Goal: Check status: Check status

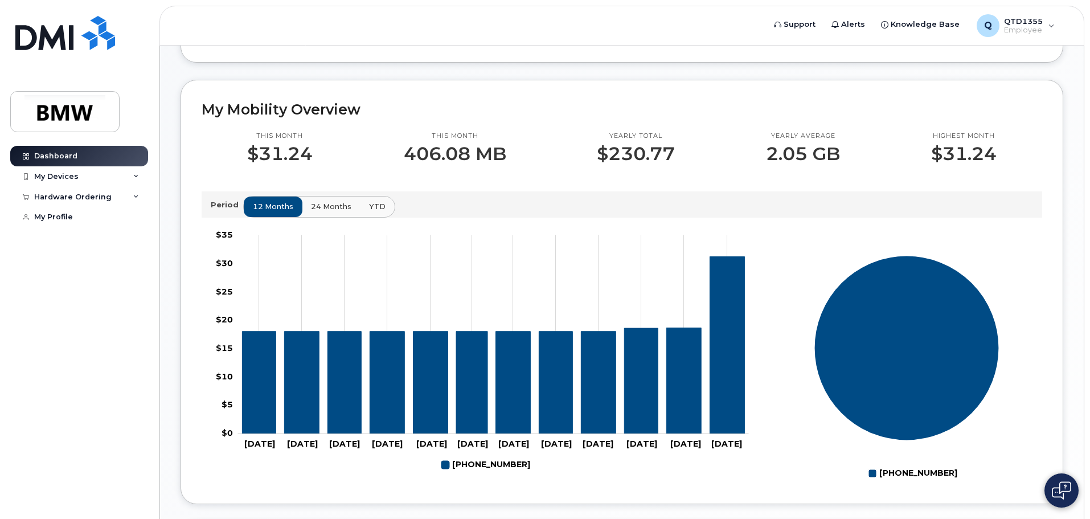
scroll to position [285, 0]
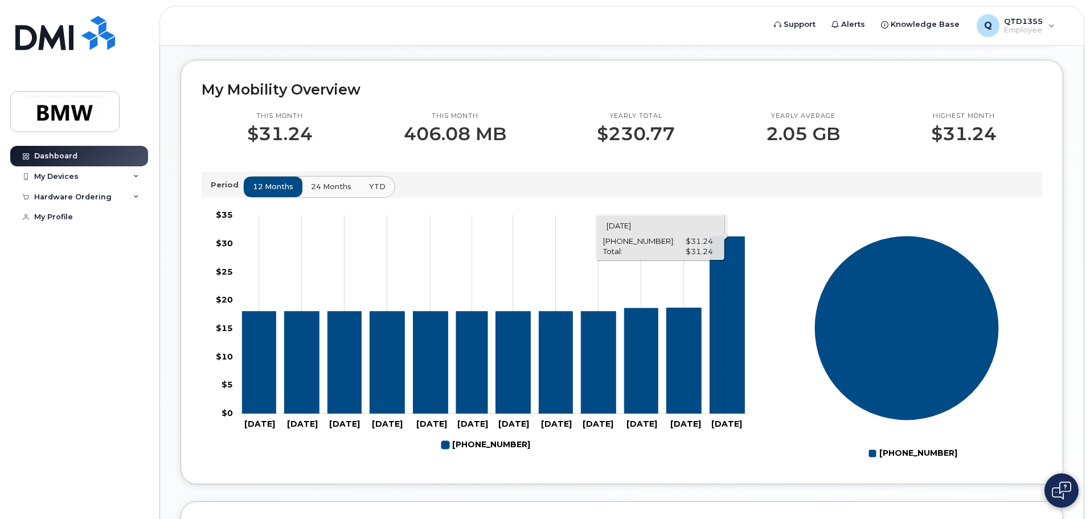
click at [724, 344] on icon "864-991-7480" at bounding box center [727, 324] width 35 height 177
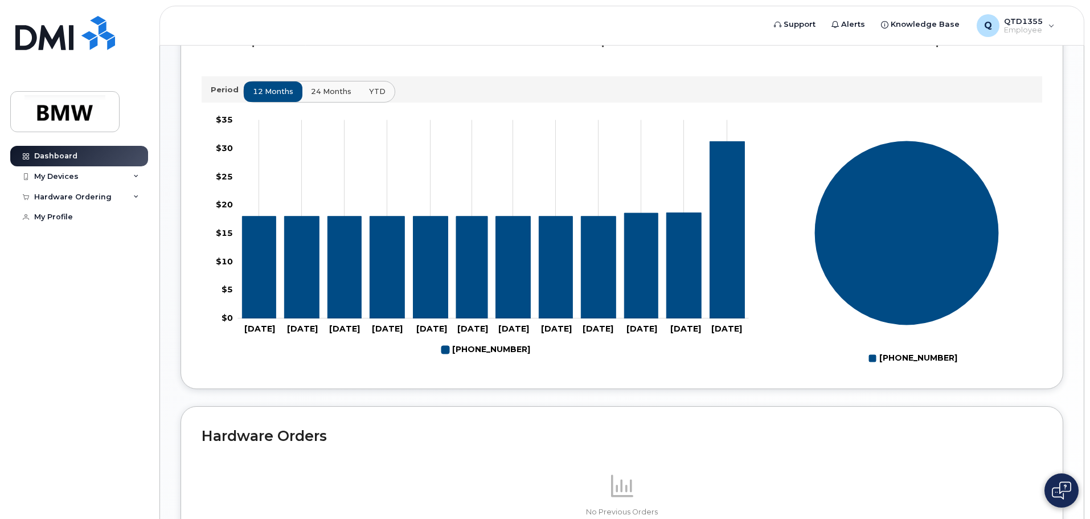
scroll to position [399, 0]
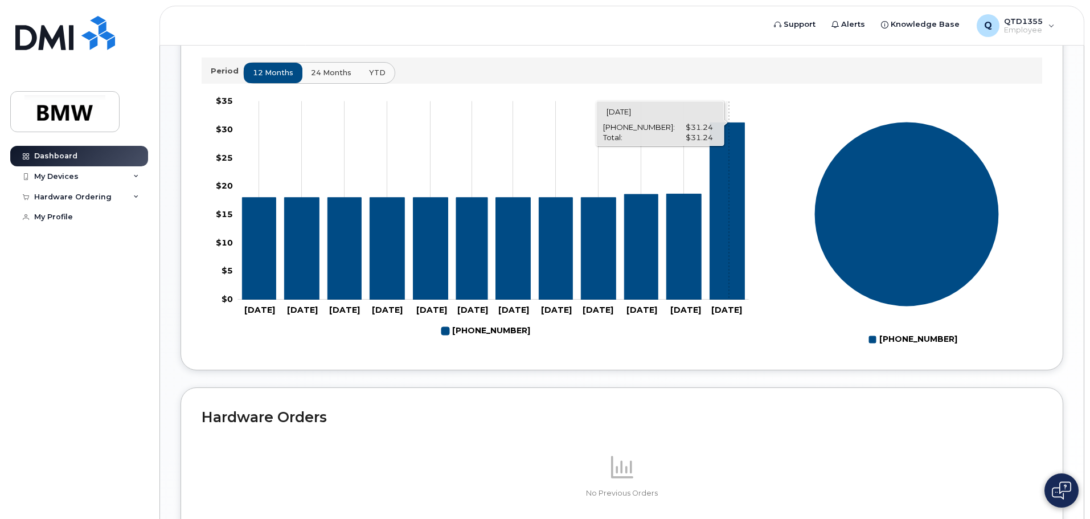
click at [729, 281] on icon "864-991-7480" at bounding box center [727, 210] width 35 height 177
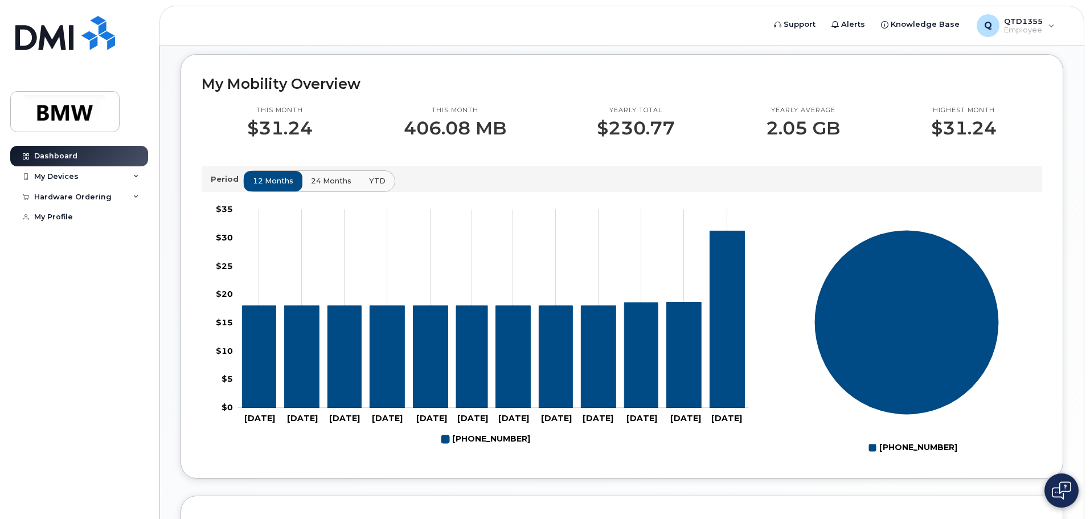
scroll to position [285, 0]
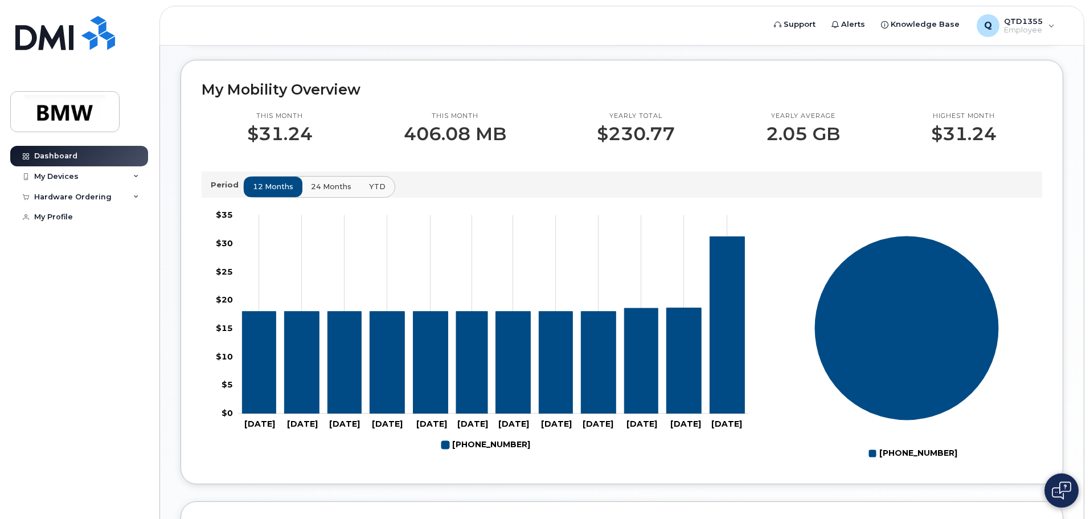
click at [199, 192] on div "My Mobility Overview This month $31.24 This month 406.08 MB Yearly total $230.7…" at bounding box center [622, 272] width 883 height 424
click at [218, 190] on p "Period" at bounding box center [227, 184] width 32 height 11
click at [388, 197] on button "YTD" at bounding box center [378, 187] width 36 height 20
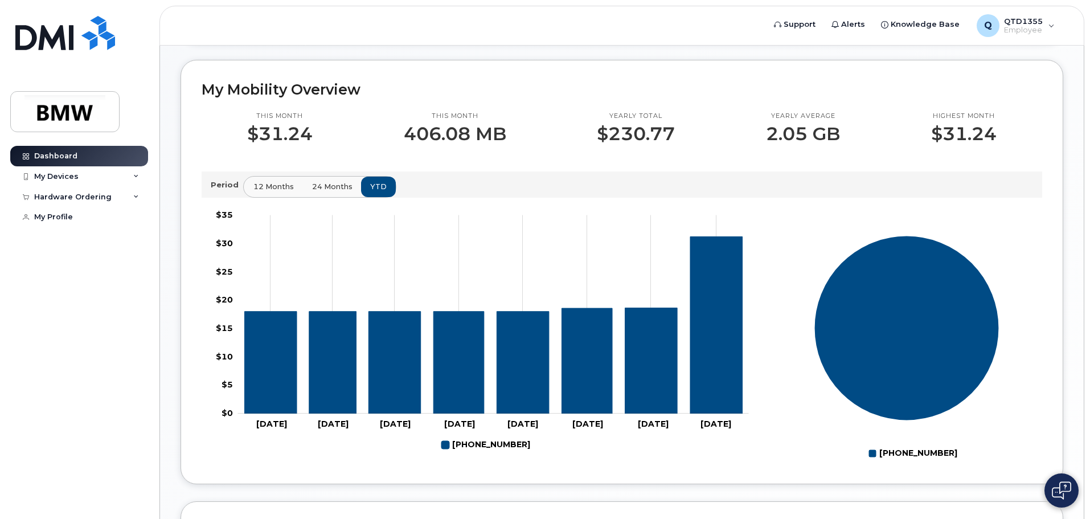
click at [256, 192] on span "12 months" at bounding box center [273, 186] width 40 height 11
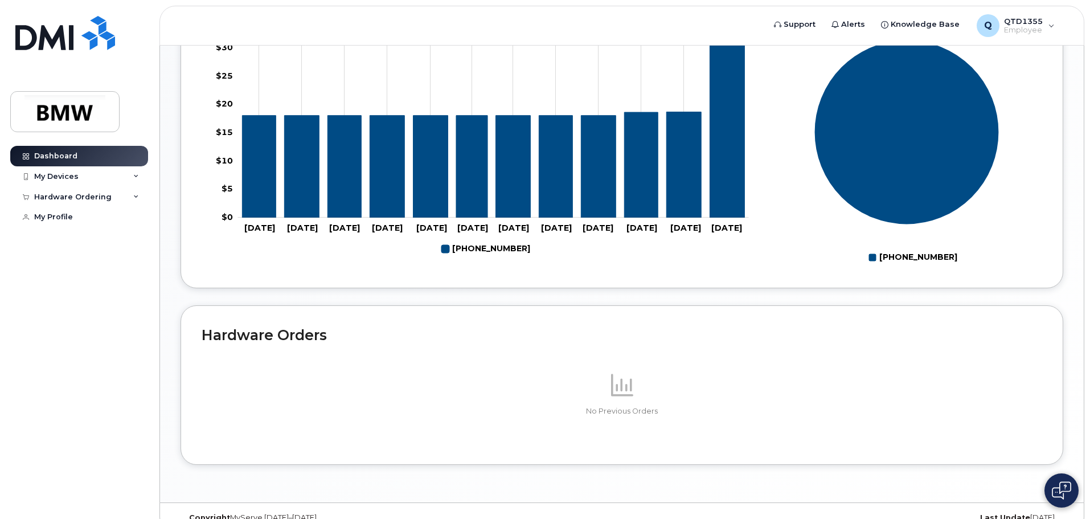
scroll to position [511, 0]
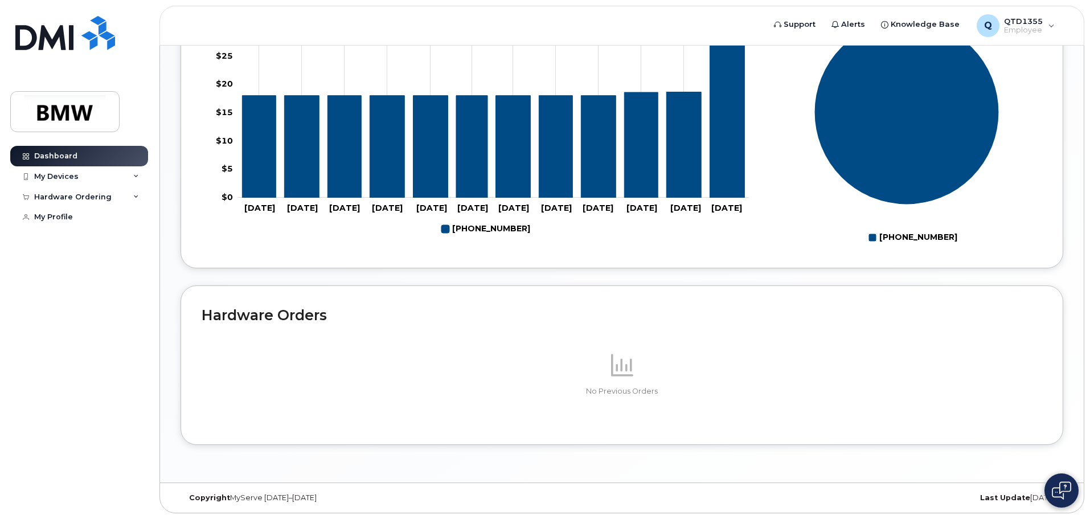
click at [618, 375] on icon at bounding box center [622, 365] width 22 height 22
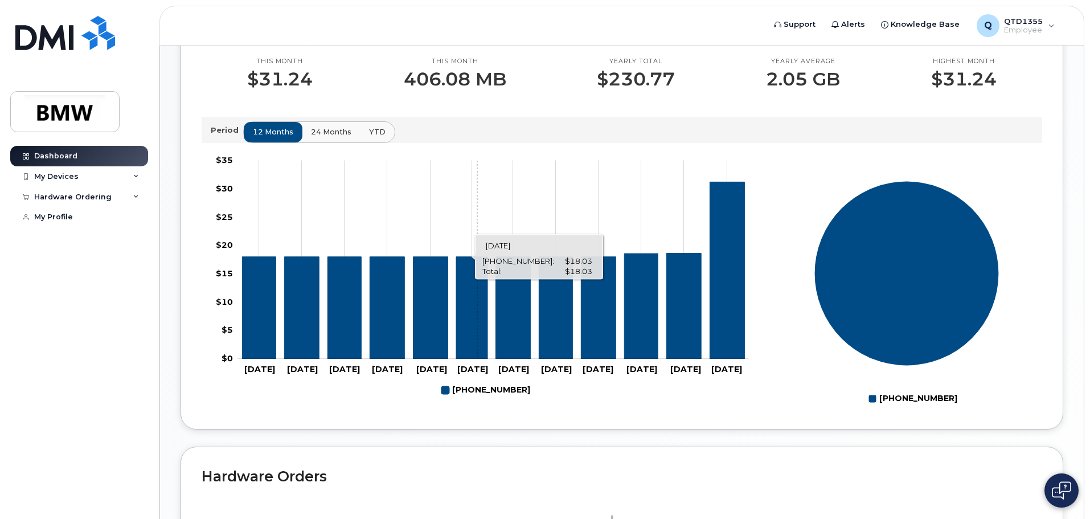
scroll to position [340, 0]
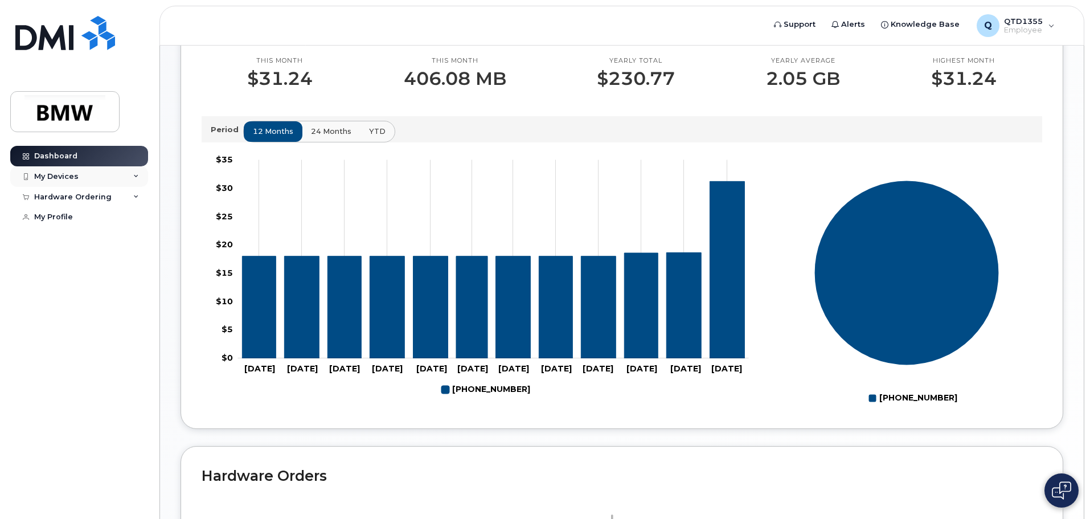
click at [104, 177] on div "My Devices" at bounding box center [79, 176] width 138 height 20
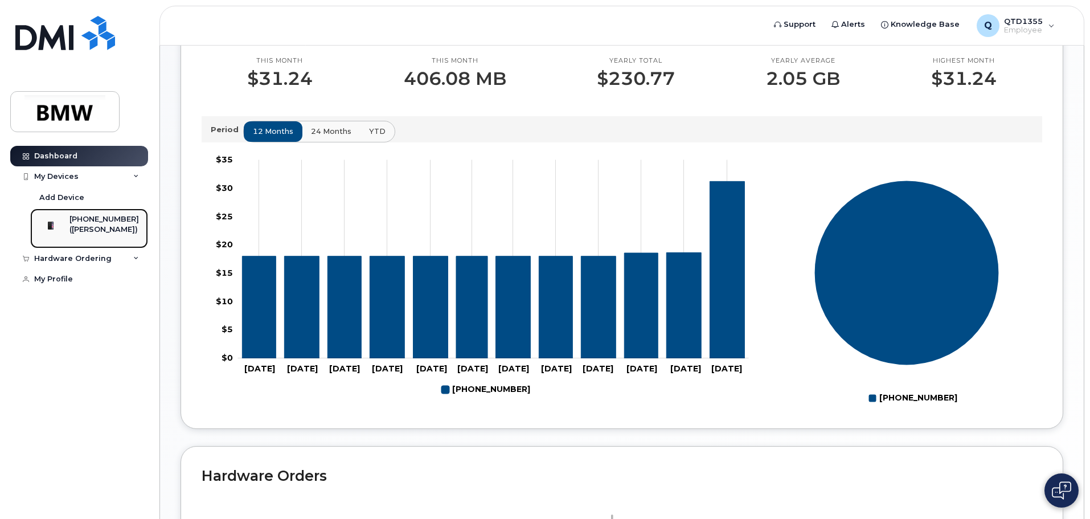
click at [102, 222] on div "[PHONE_NUMBER]" at bounding box center [103, 219] width 69 height 10
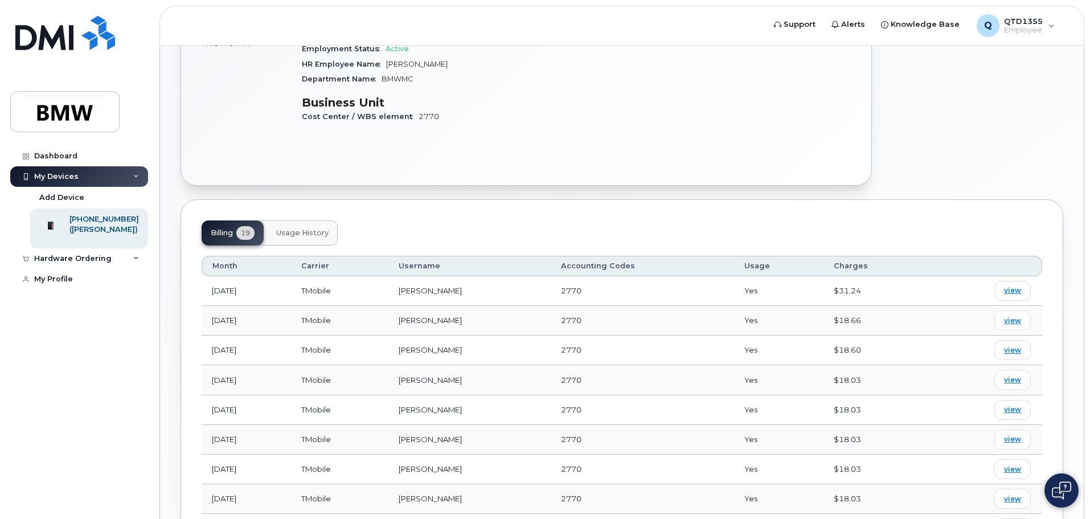
scroll to position [342, 0]
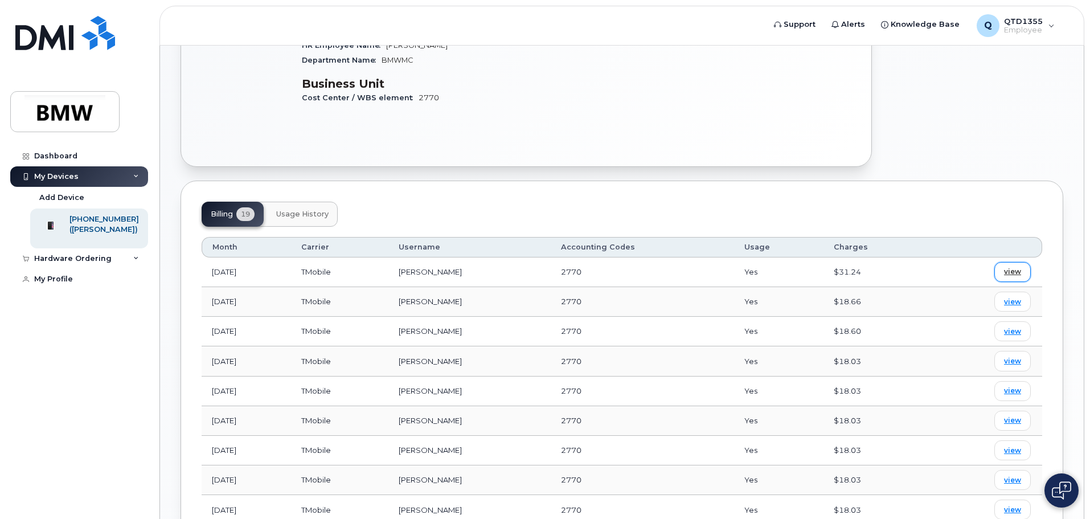
click at [1015, 266] on span "view" at bounding box center [1012, 271] width 17 height 10
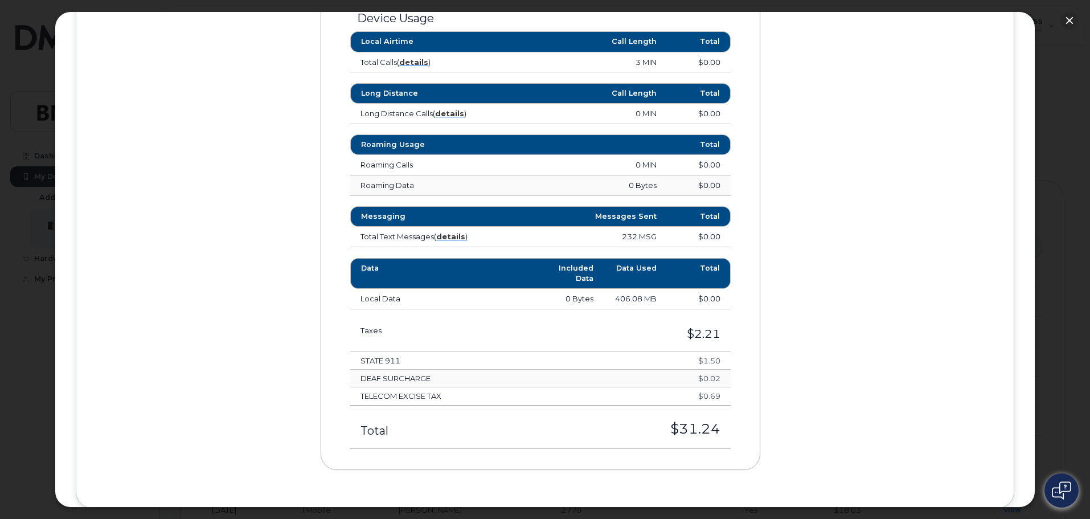
scroll to position [564, 0]
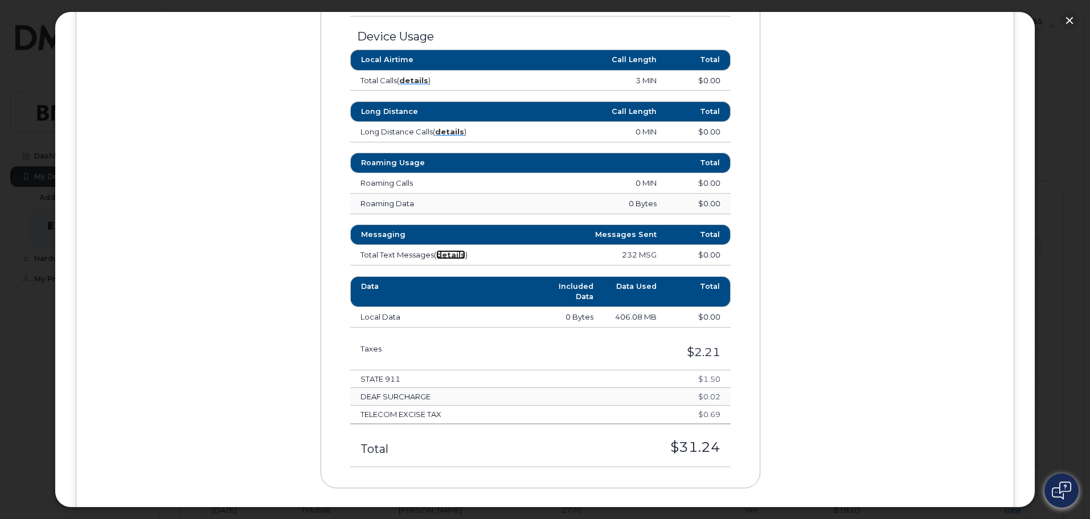
click at [454, 254] on strong "details" at bounding box center [450, 254] width 29 height 9
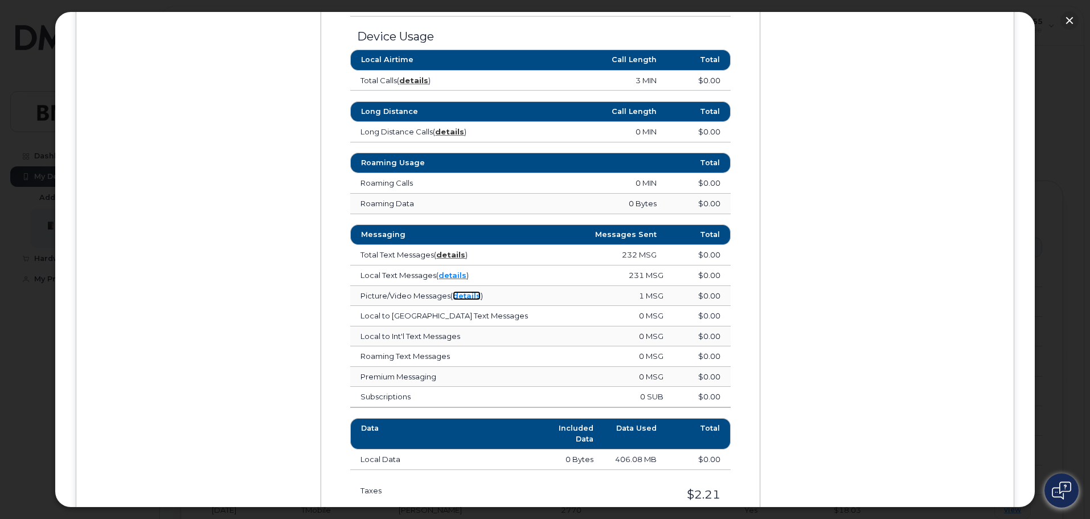
click at [477, 296] on link "details" at bounding box center [467, 295] width 28 height 9
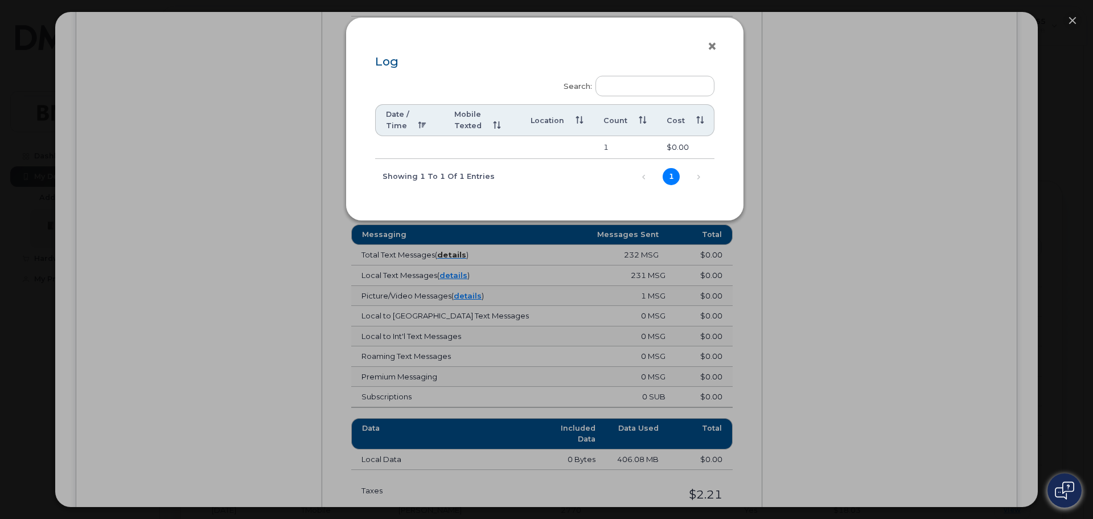
click at [717, 48] on button "×" at bounding box center [715, 46] width 16 height 17
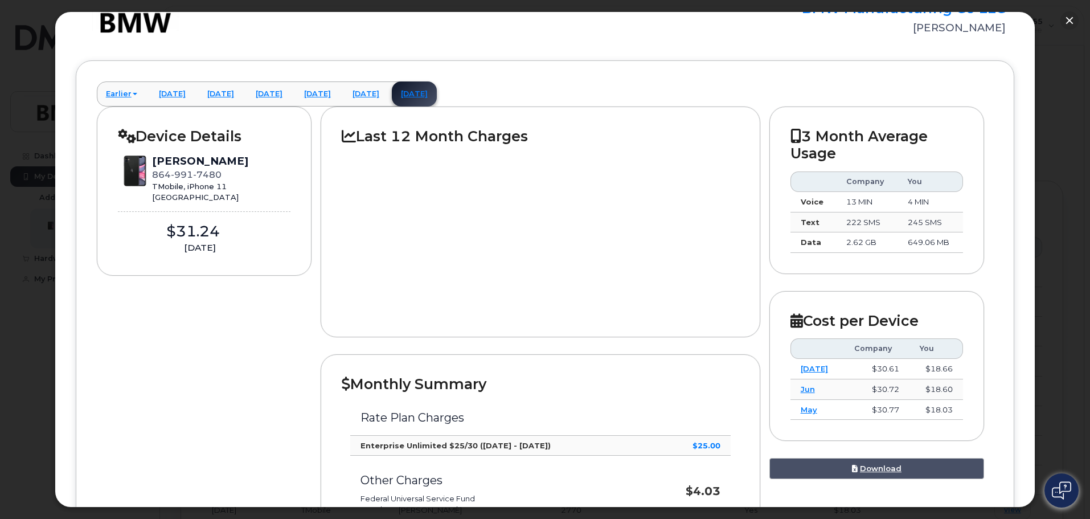
scroll to position [52, 0]
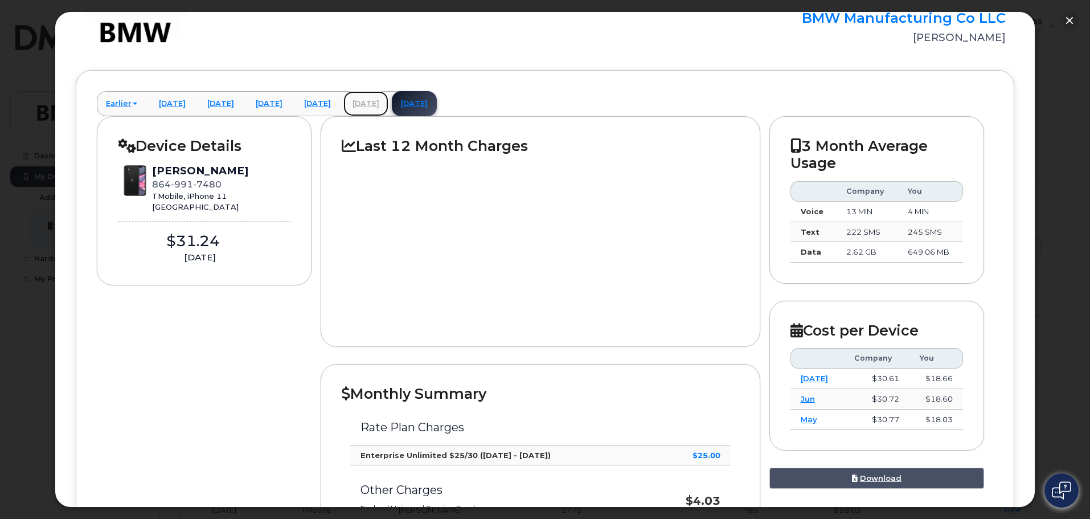
click at [388, 102] on link "July 2025" at bounding box center [365, 103] width 45 height 25
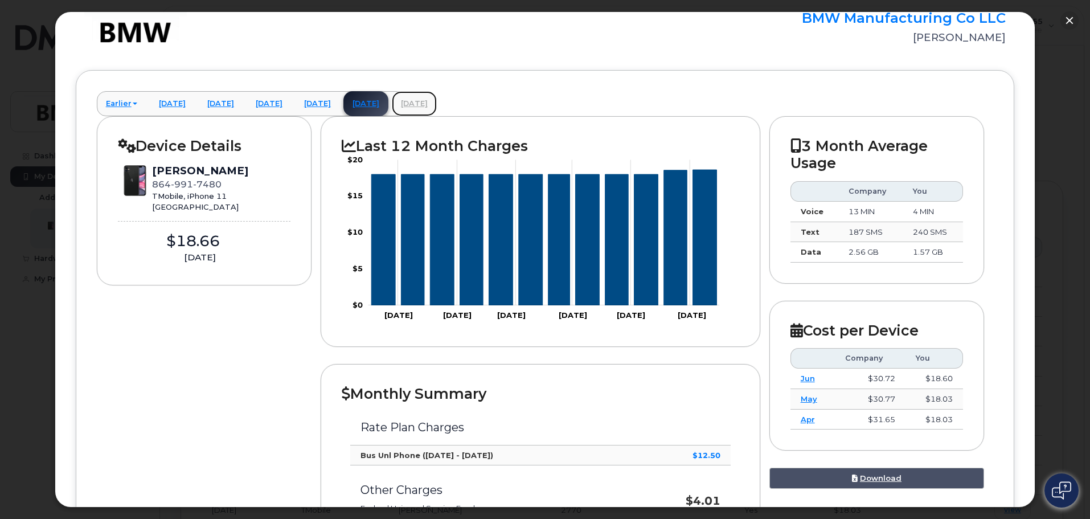
click at [437, 105] on link "August 2025" at bounding box center [414, 103] width 45 height 25
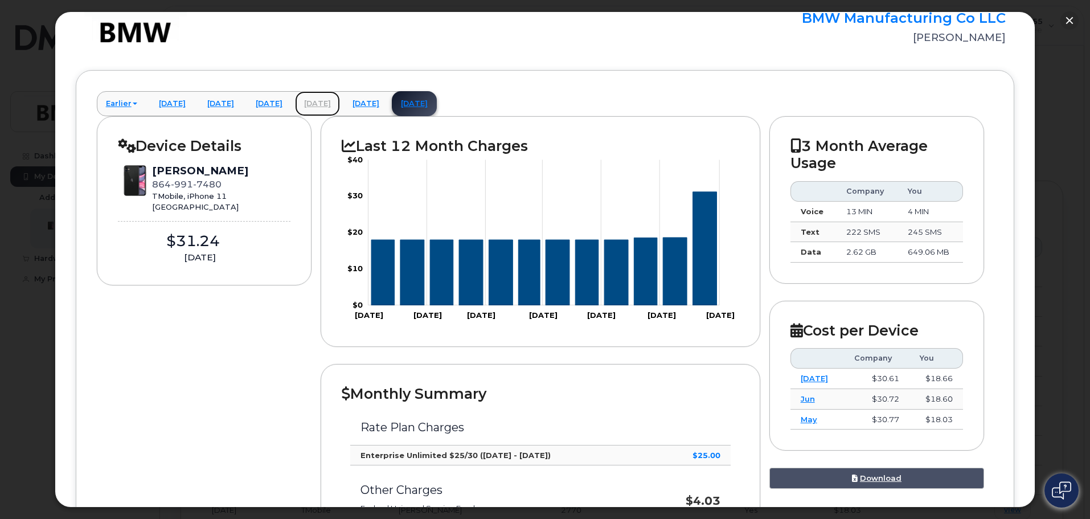
click at [340, 102] on link "June 2025" at bounding box center [317, 103] width 45 height 25
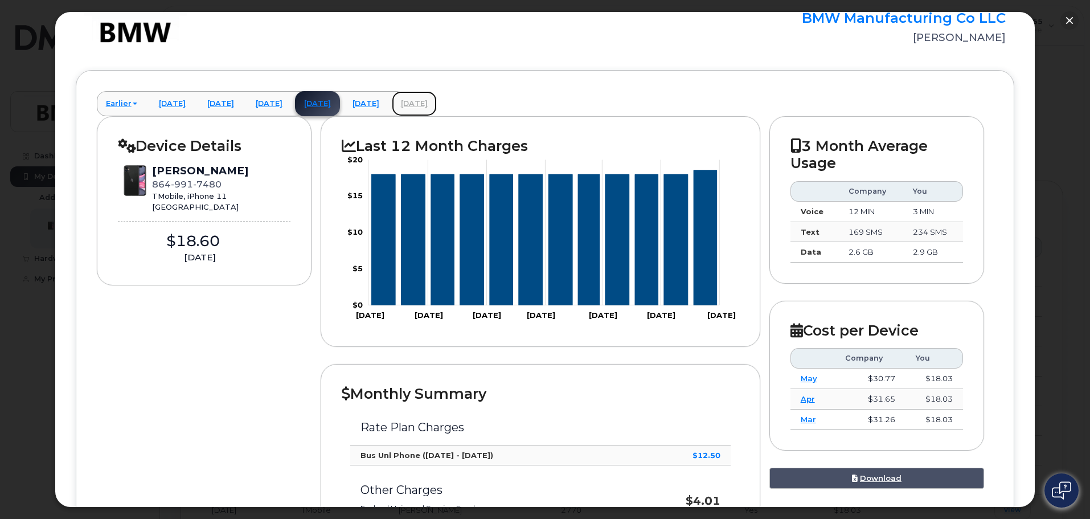
click at [437, 100] on link "August 2025" at bounding box center [414, 103] width 45 height 25
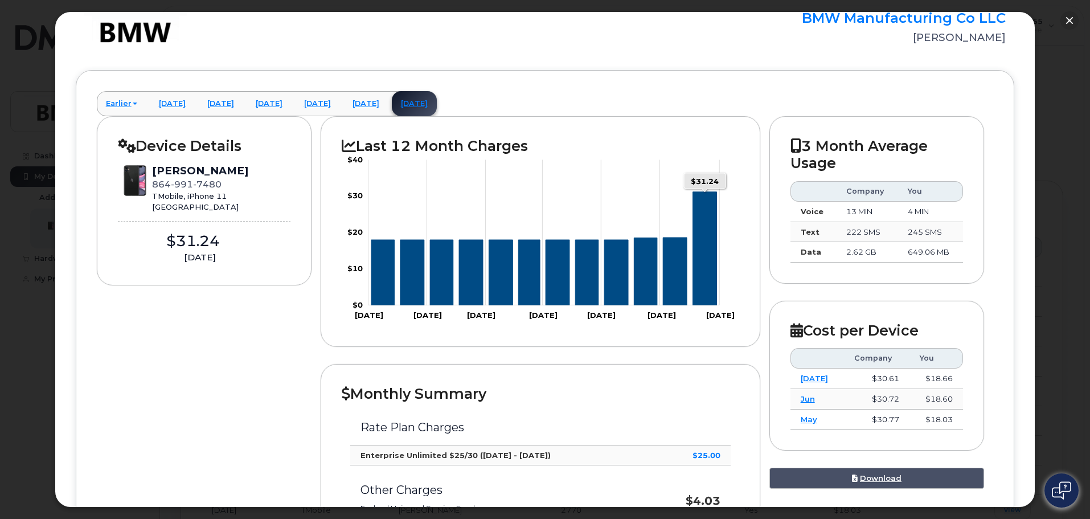
click at [702, 263] on icon "Series" at bounding box center [705, 248] width 24 height 113
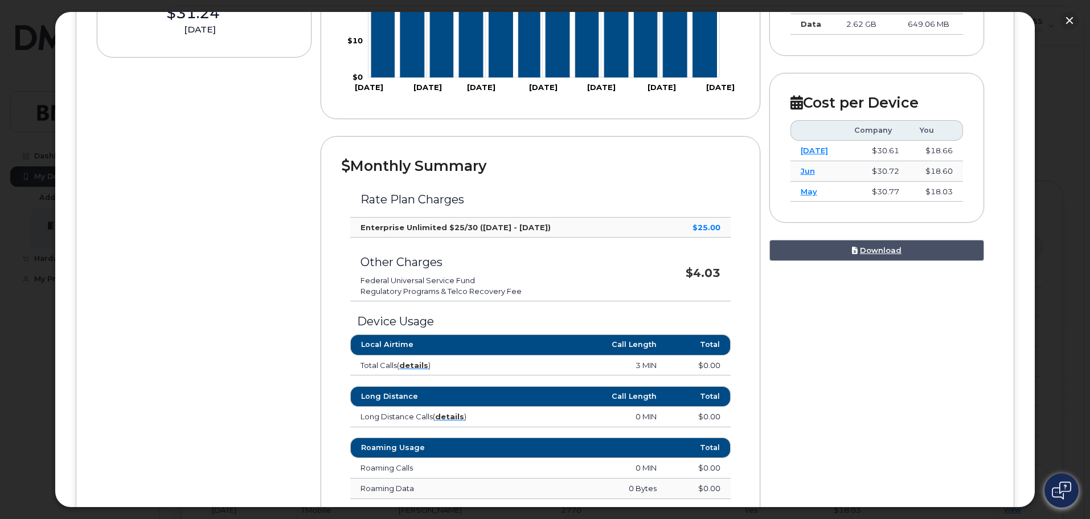
scroll to position [0, 0]
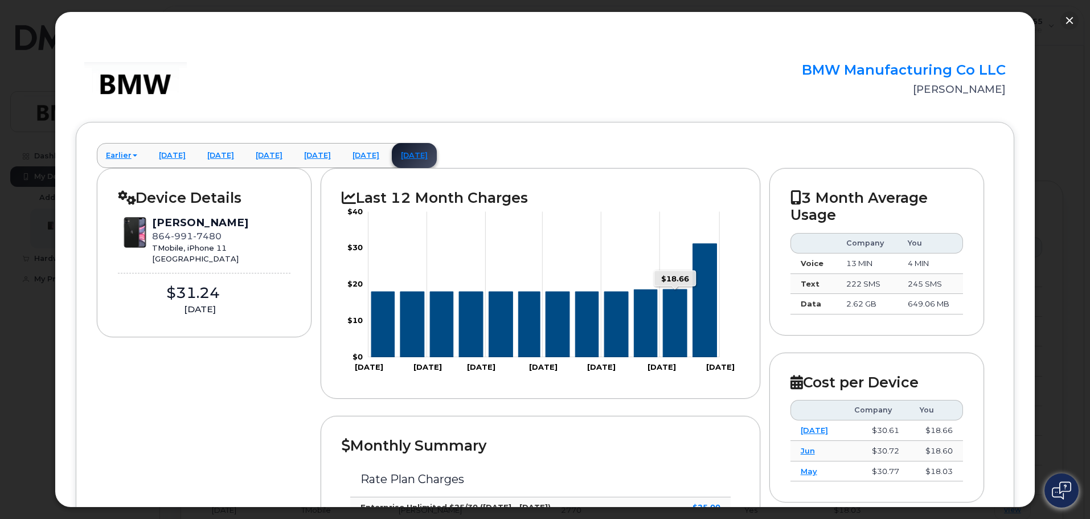
click at [678, 341] on icon "Series" at bounding box center [675, 323] width 24 height 68
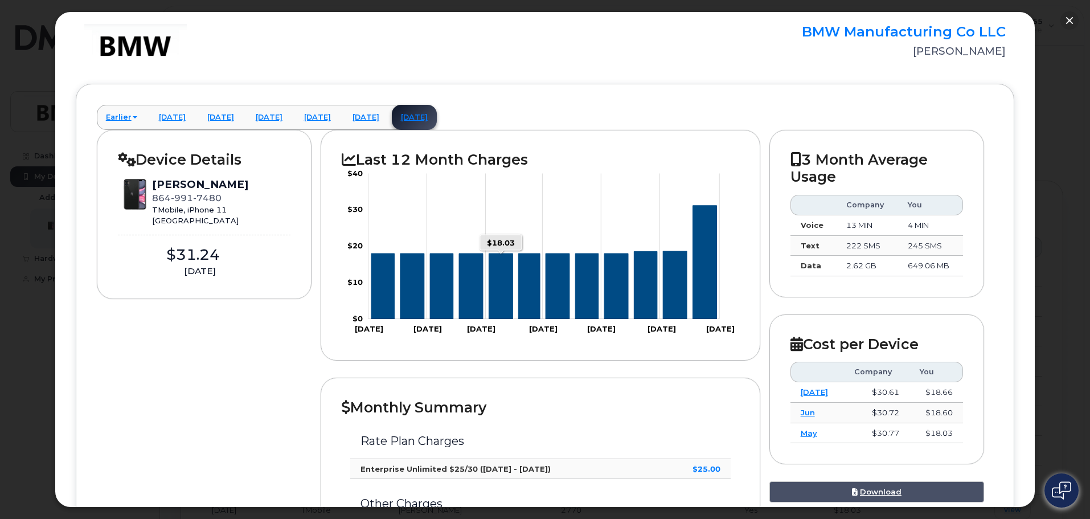
scroll to position [57, 0]
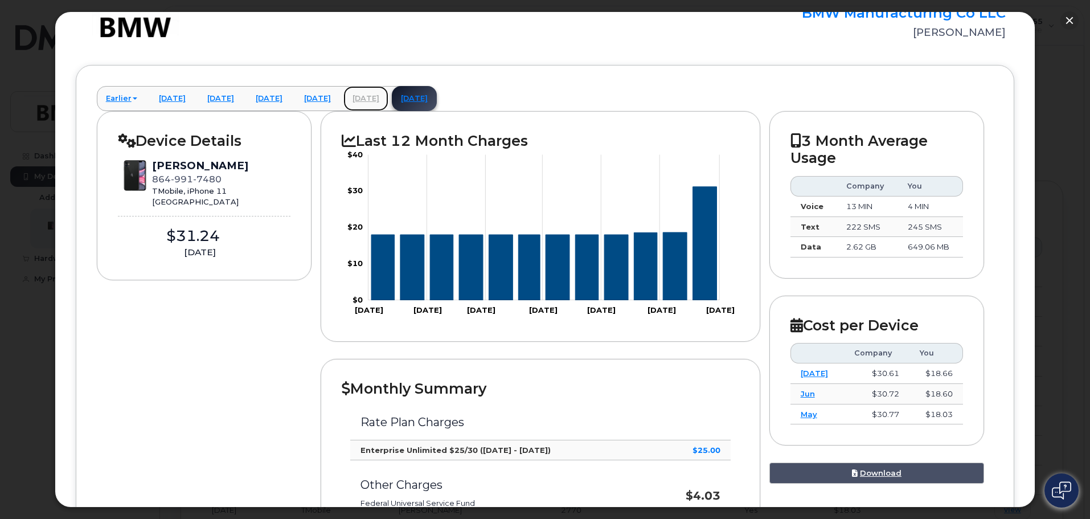
click at [388, 96] on link "July 2025" at bounding box center [365, 98] width 45 height 25
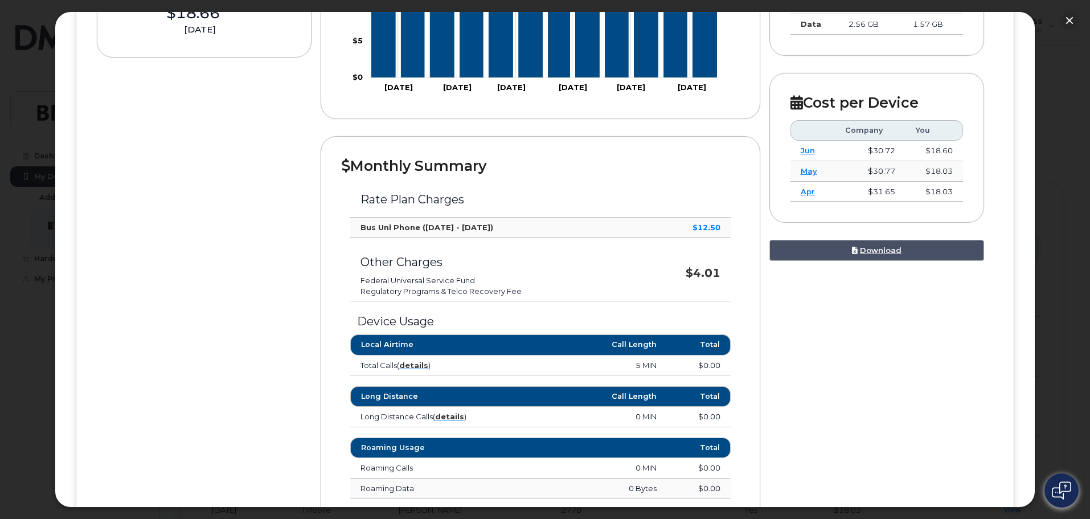
scroll to position [0, 0]
